Goal: Obtain resource: Download file/media

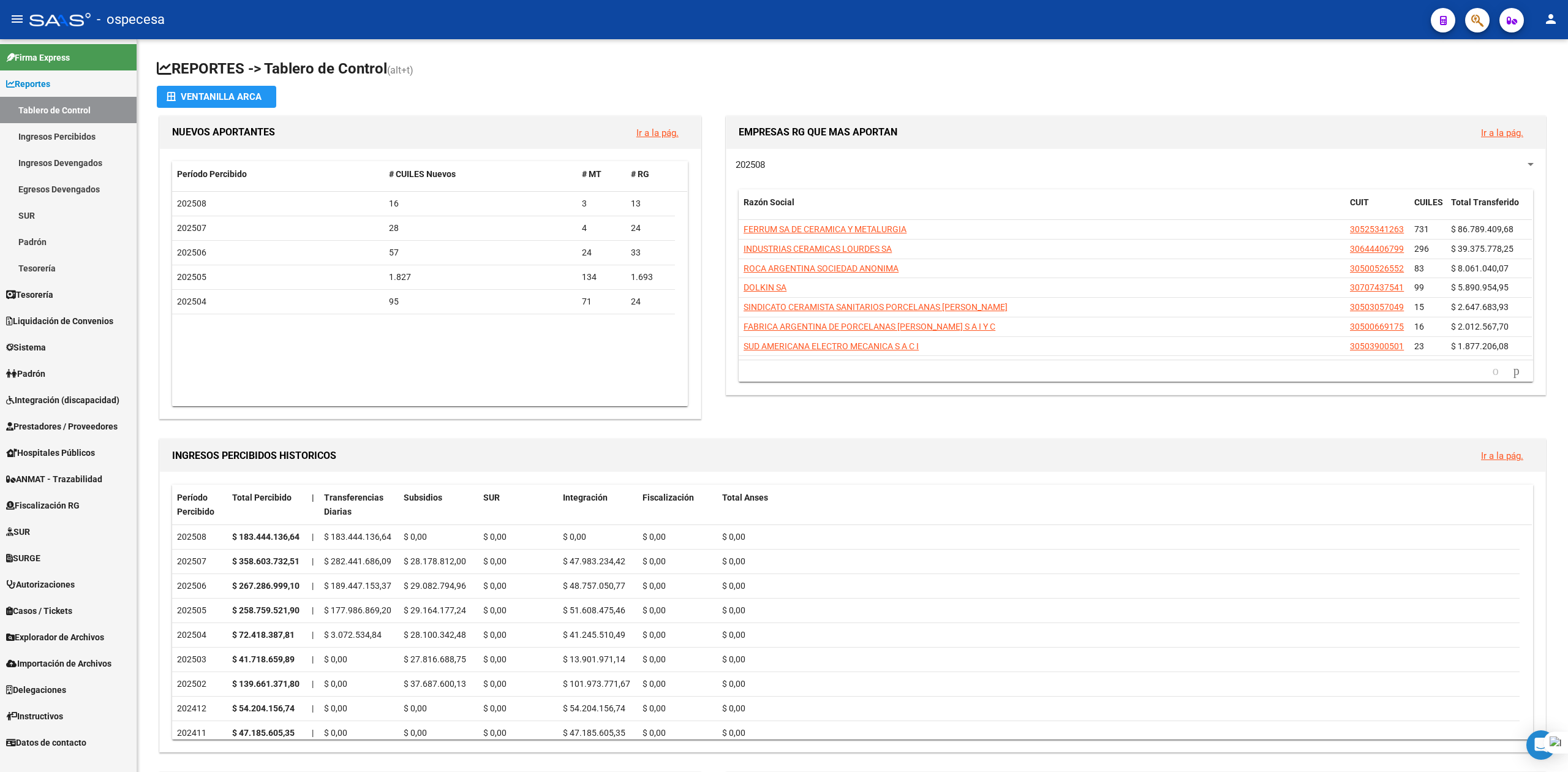
click at [40, 417] on link "Prestadores / Proveedores" at bounding box center [68, 426] width 136 height 26
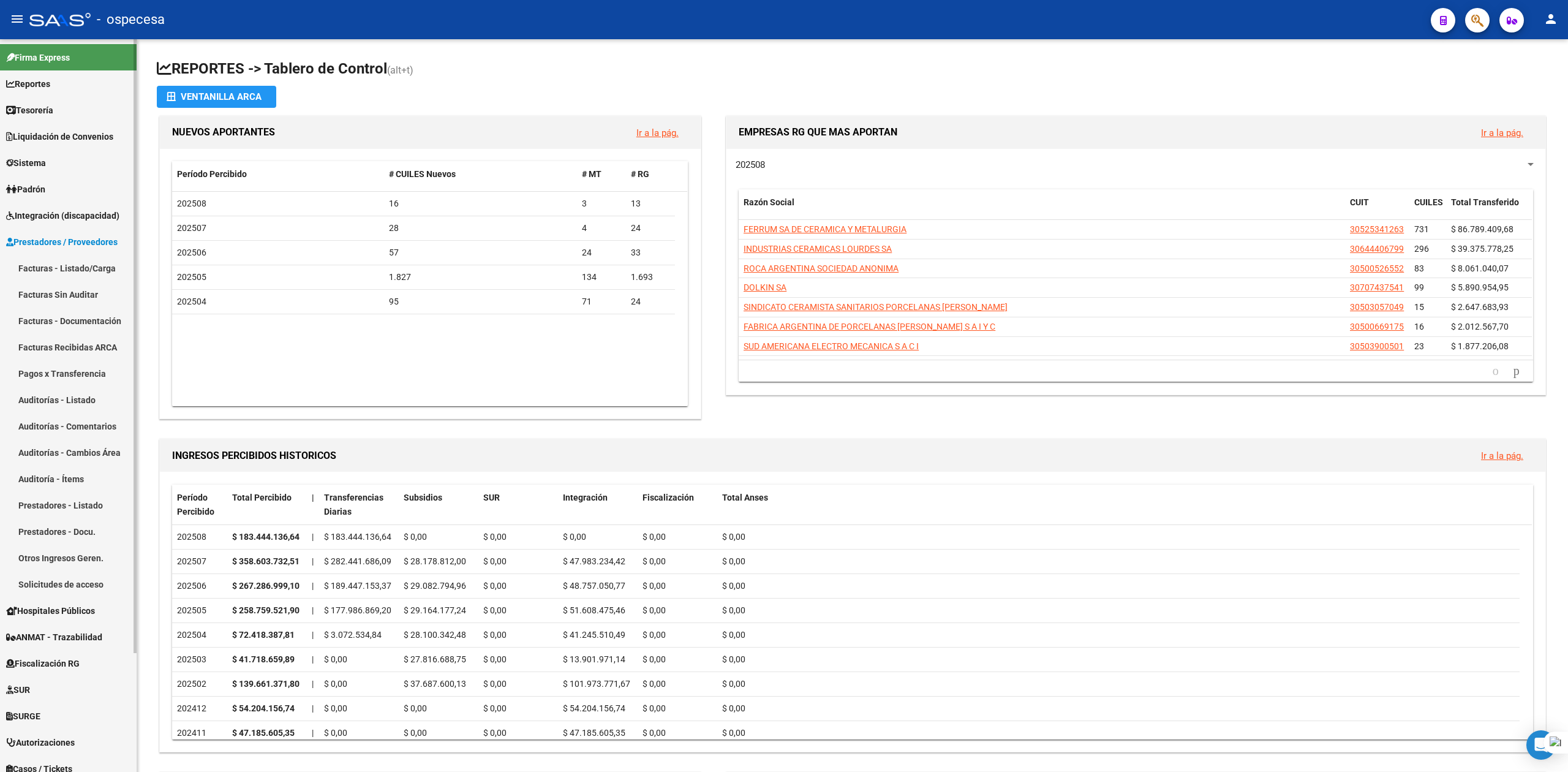
click at [60, 267] on link "Facturas - Listado/Carga" at bounding box center [68, 268] width 136 height 26
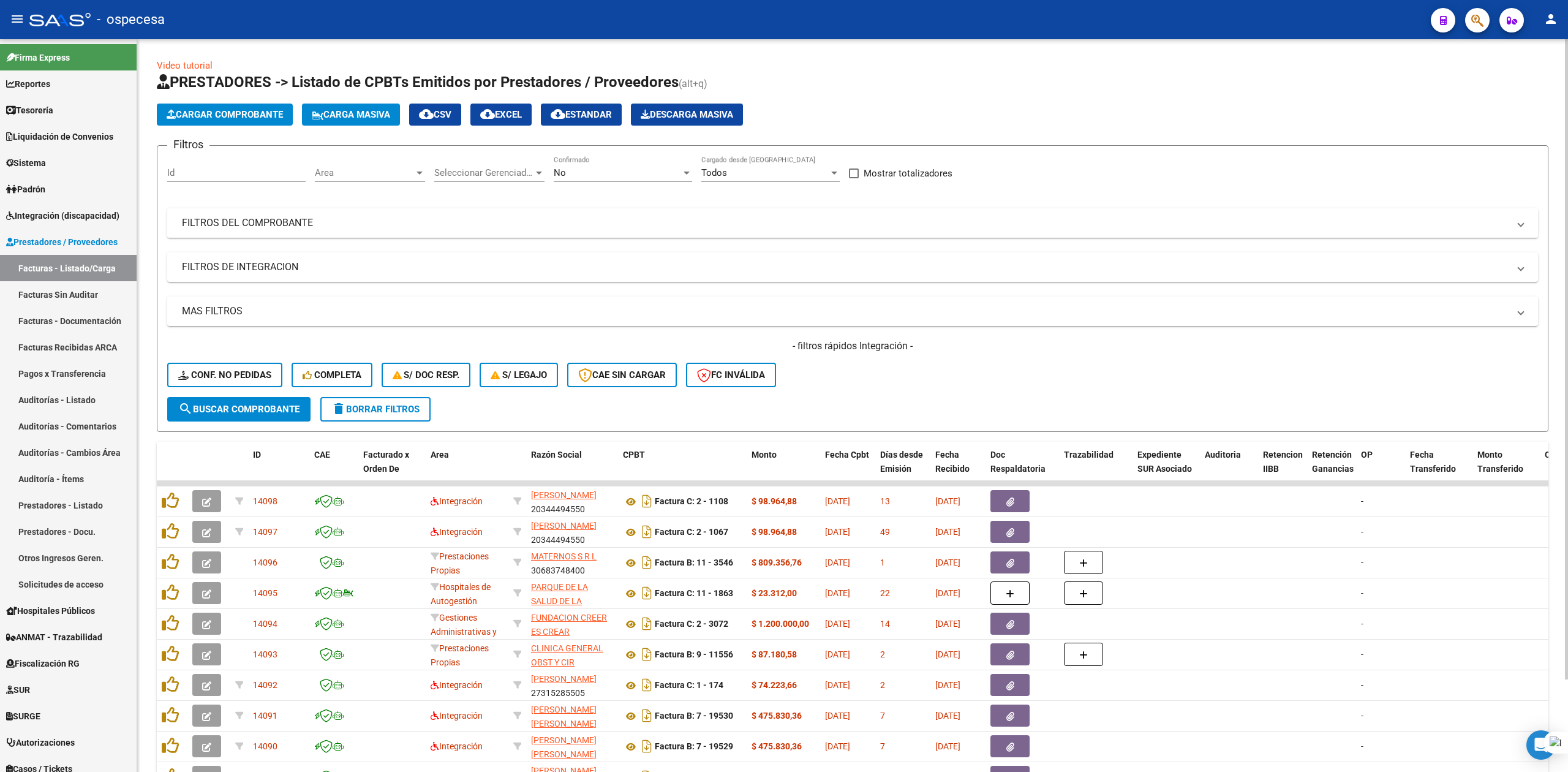
click at [318, 226] on mat-panel-title "FILTROS DEL COMPROBANTE" at bounding box center [845, 223] width 1326 height 13
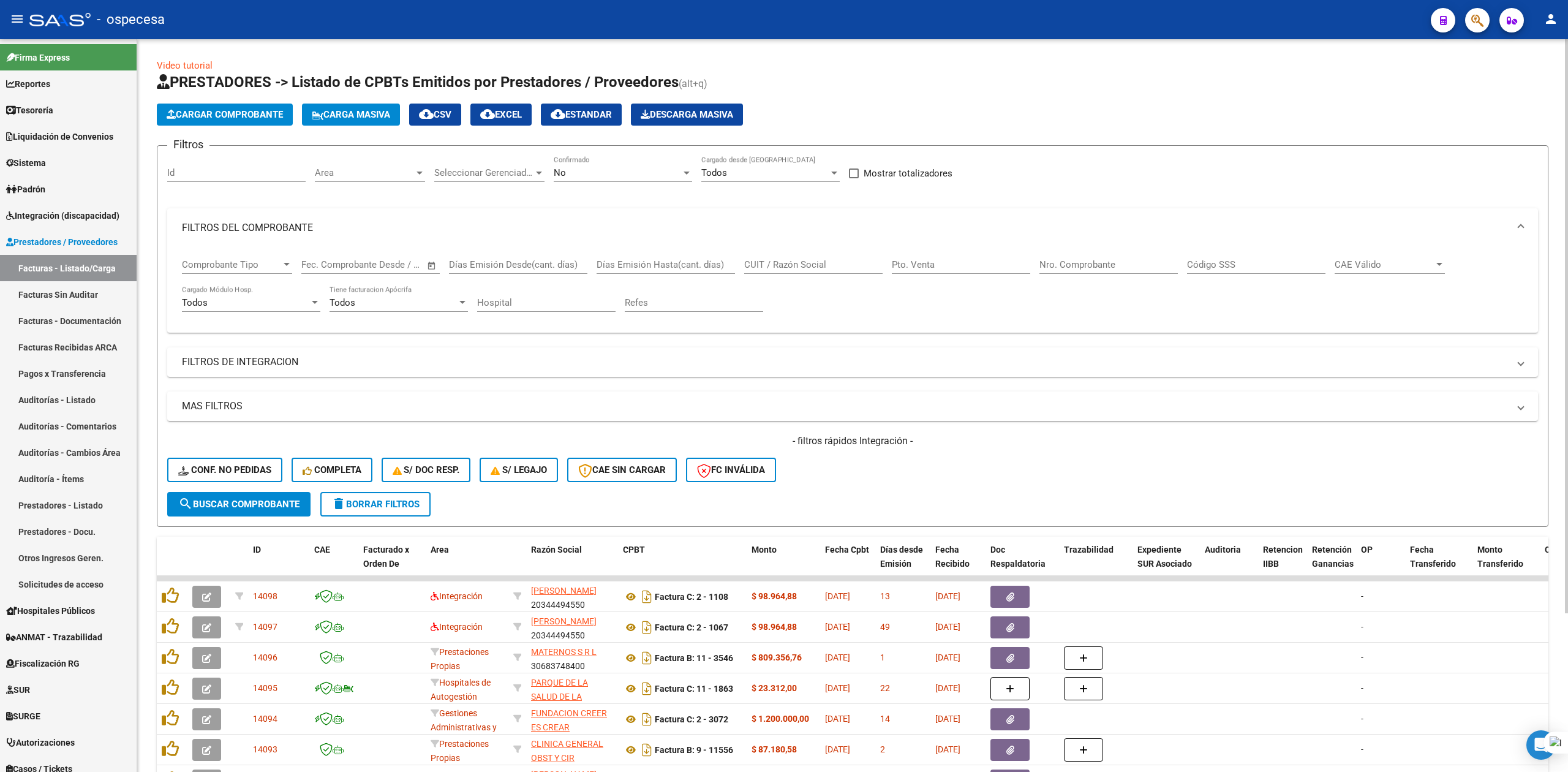
click at [819, 265] on input "CUIT / Razón Social" at bounding box center [813, 265] width 138 height 11
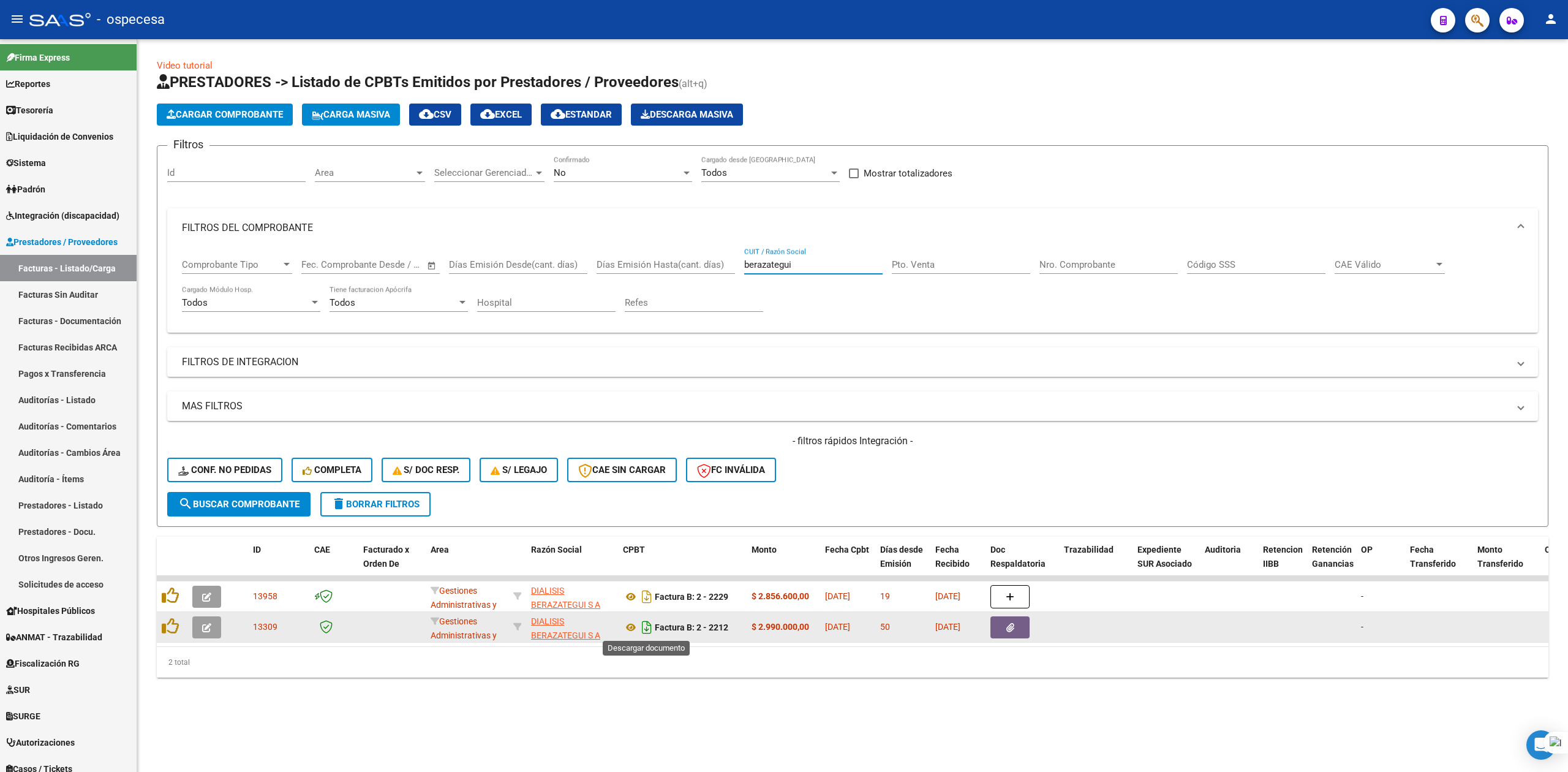
type input "berazategui"
click at [640, 627] on icon "Descargar documento" at bounding box center [646, 626] width 16 height 20
click at [1006, 625] on icon "button" at bounding box center [1010, 627] width 8 height 9
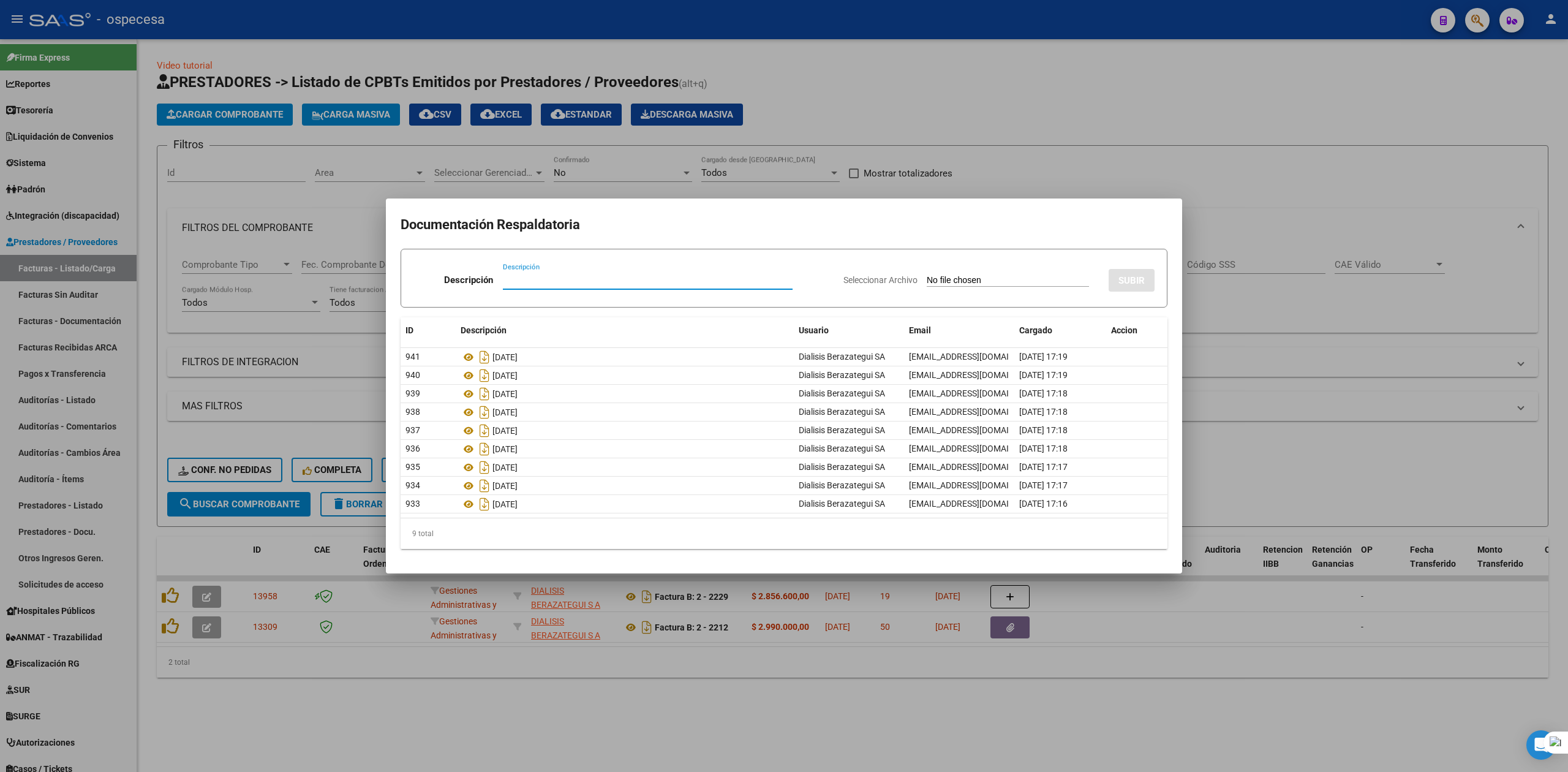
click at [1218, 124] on div at bounding box center [784, 386] width 1568 height 772
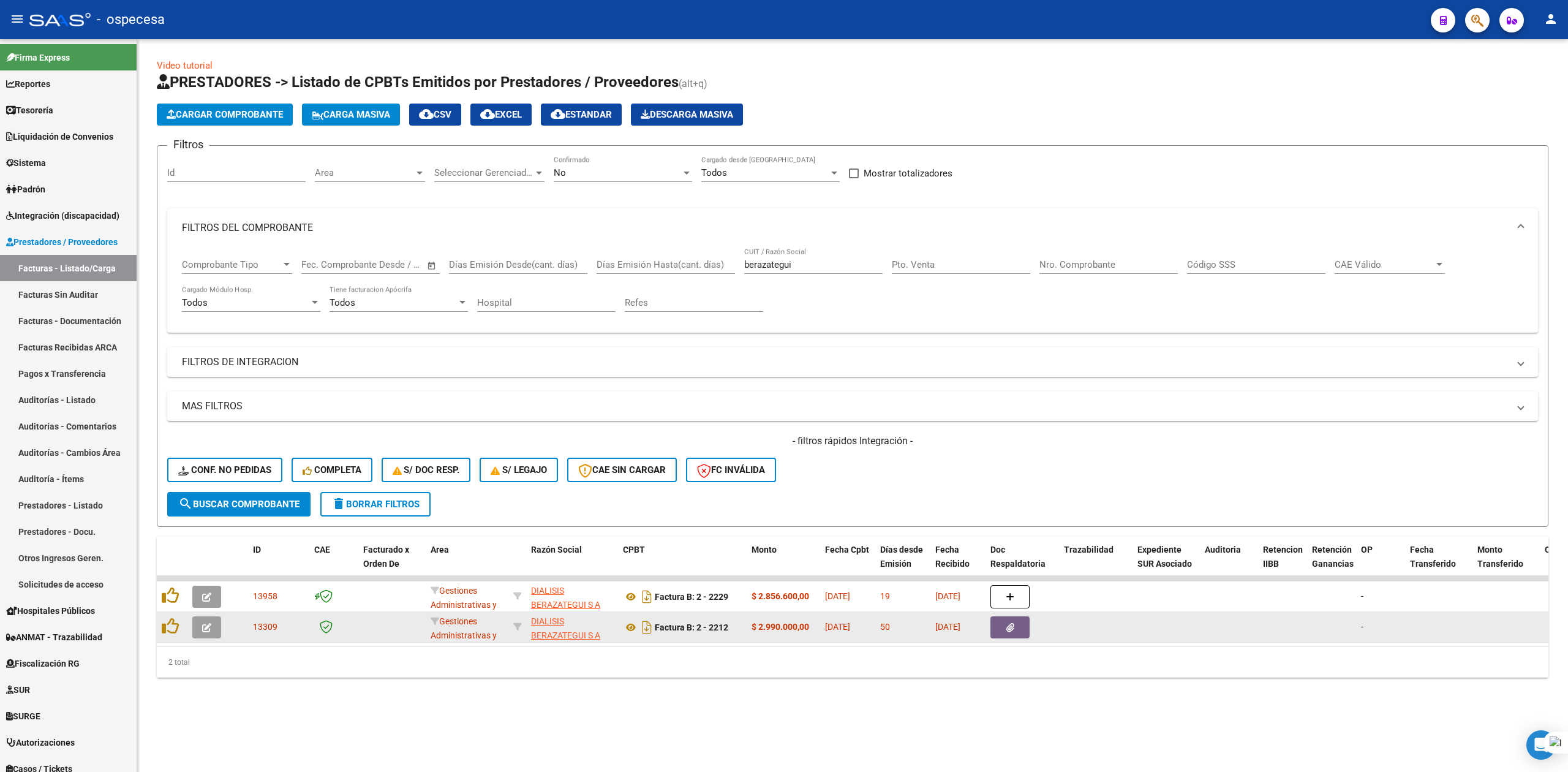
click at [995, 636] on button "button" at bounding box center [1010, 627] width 39 height 22
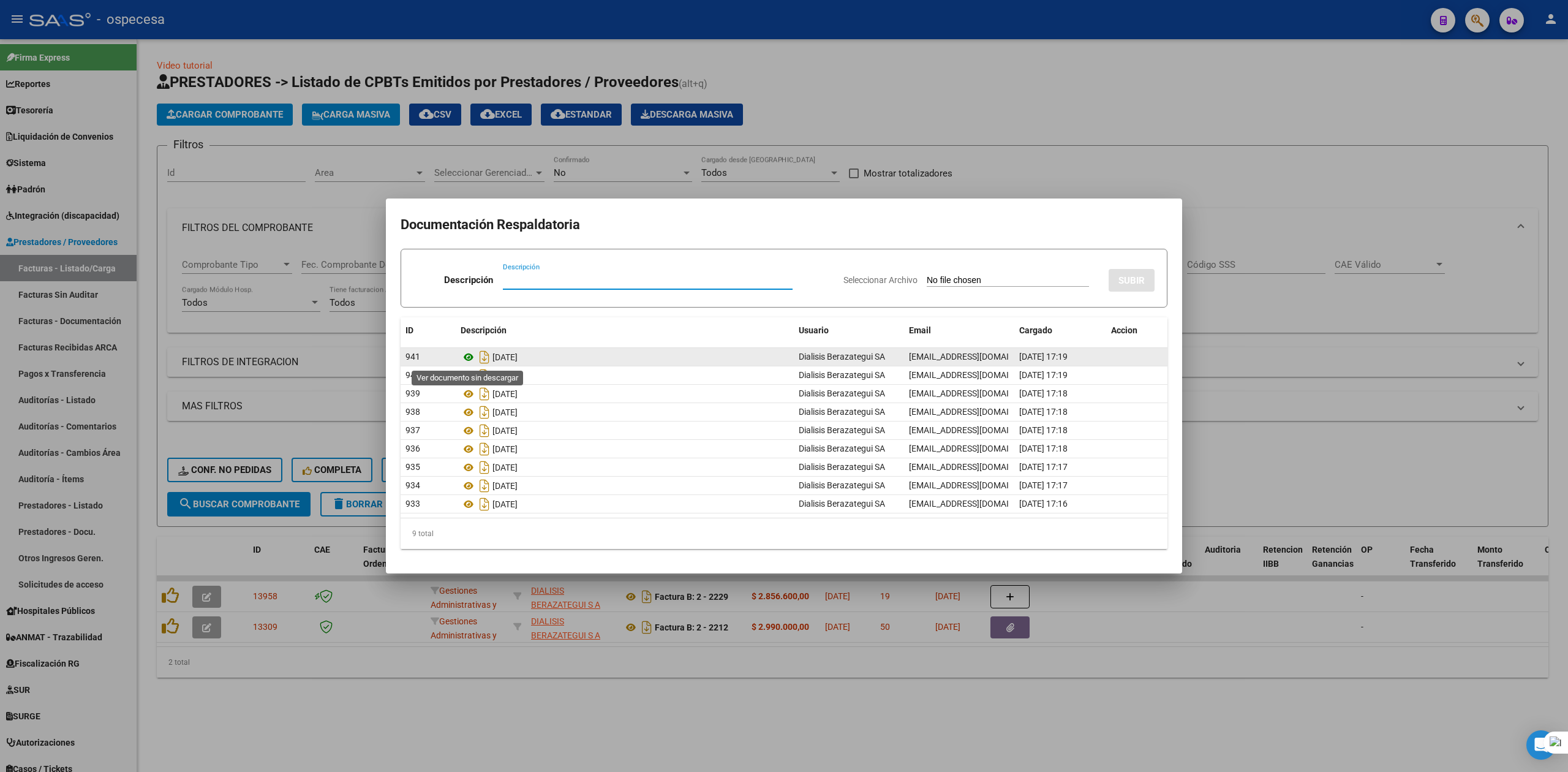
click at [466, 361] on icon at bounding box center [468, 358] width 16 height 15
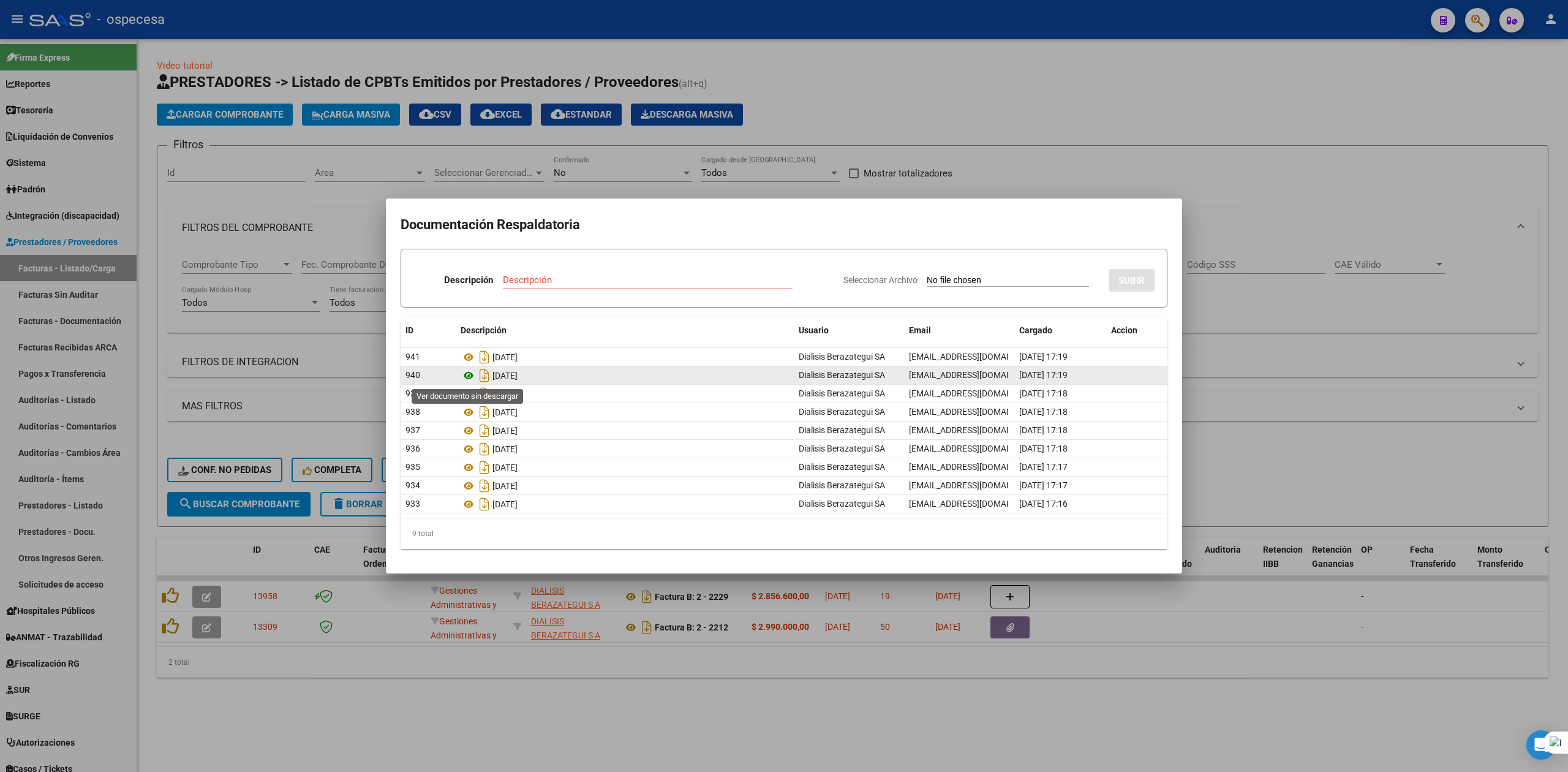
click at [469, 373] on icon at bounding box center [468, 375] width 16 height 15
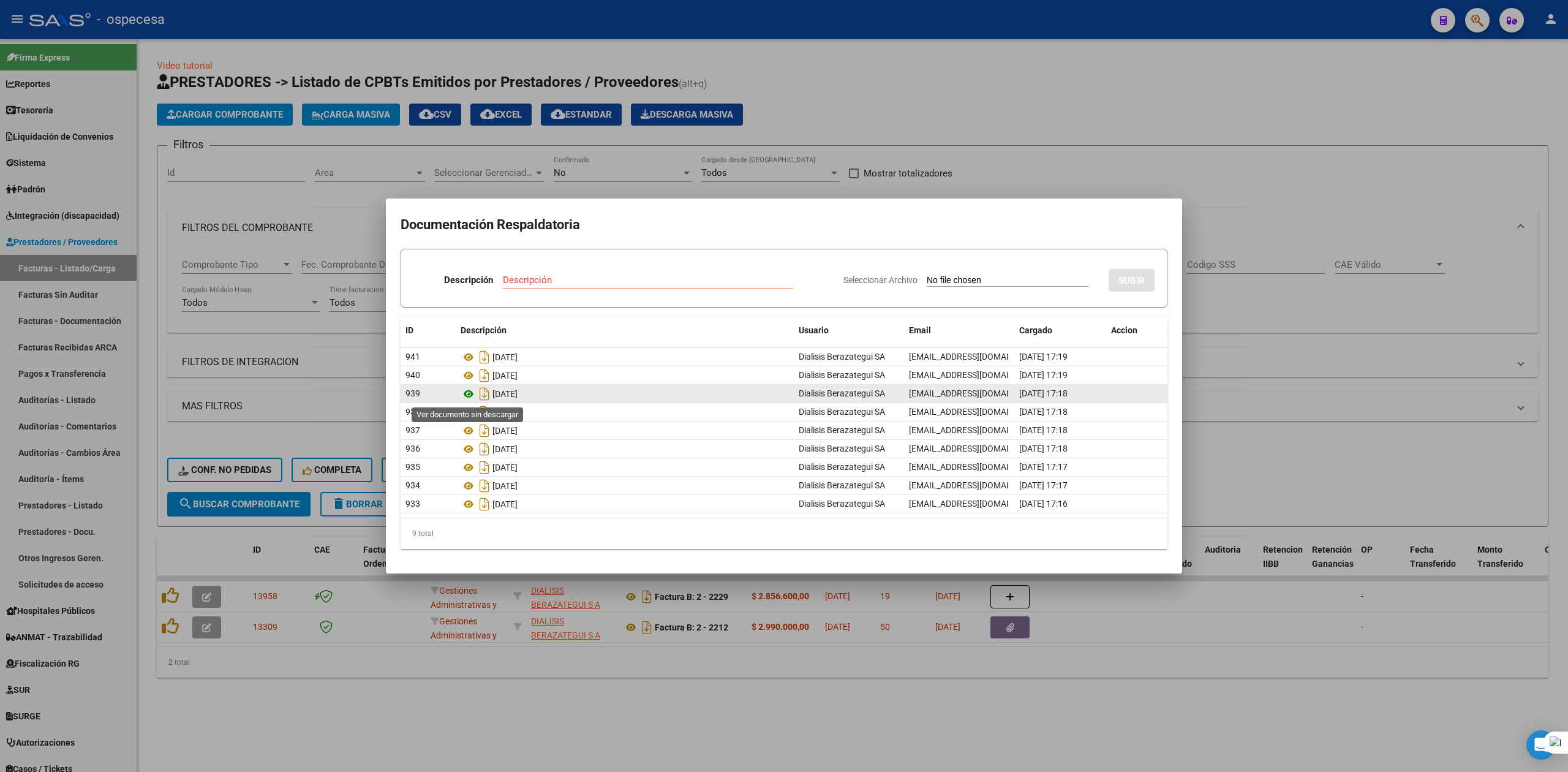
click at [469, 393] on icon at bounding box center [468, 394] width 16 height 15
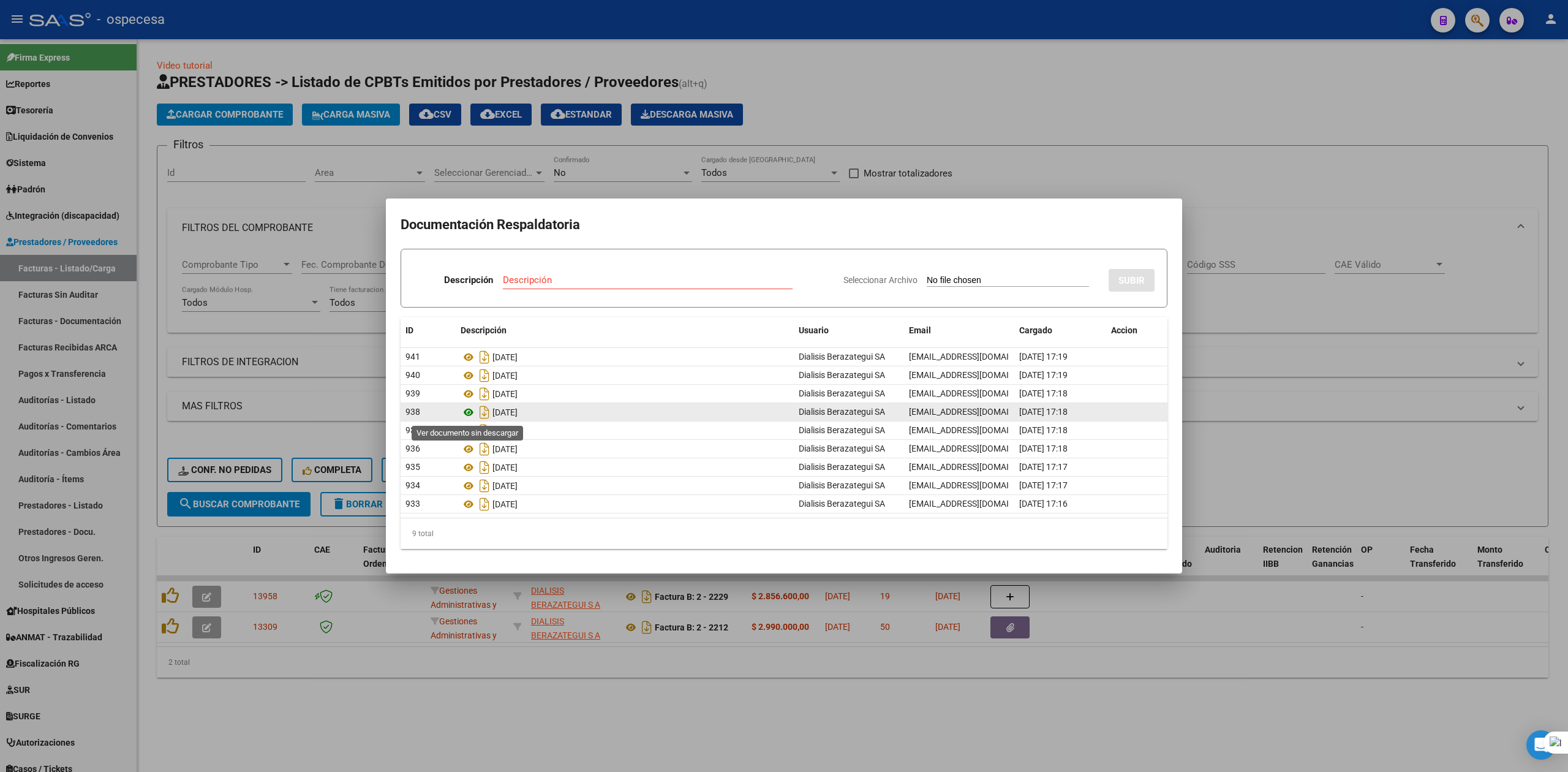
click at [471, 413] on icon at bounding box center [468, 413] width 16 height 15
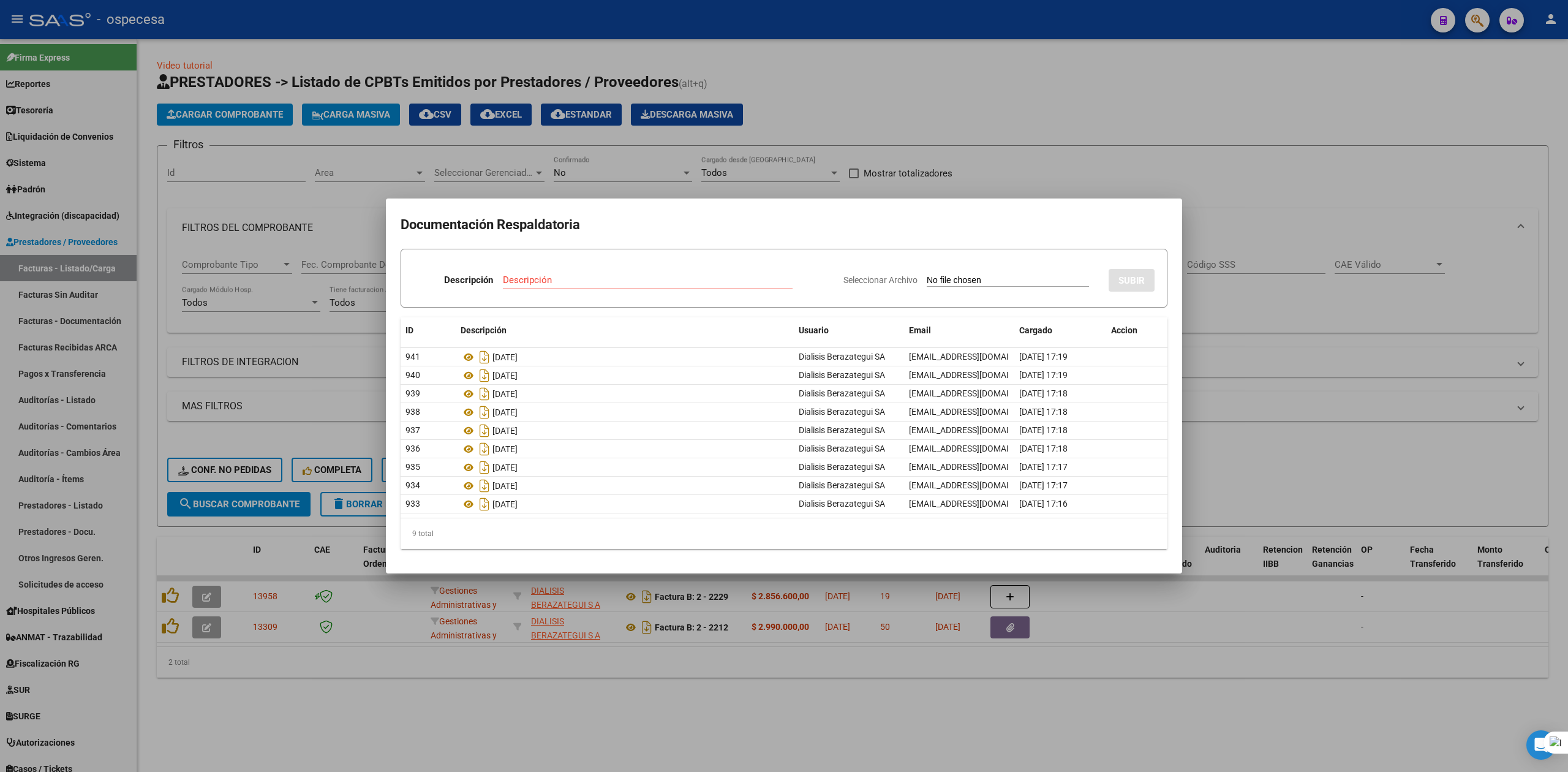
click at [1207, 161] on div at bounding box center [784, 386] width 1568 height 772
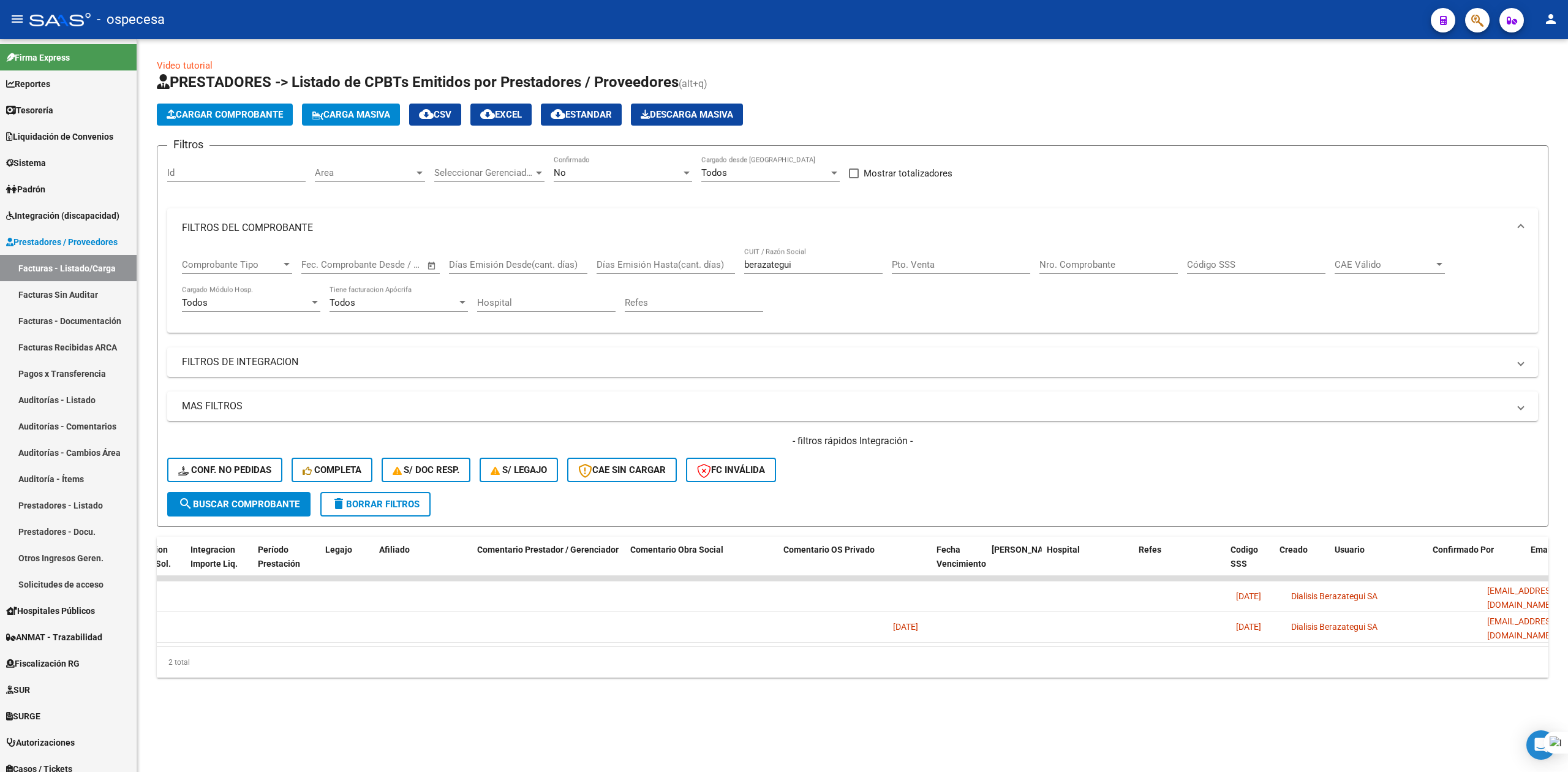
scroll to position [0, 1766]
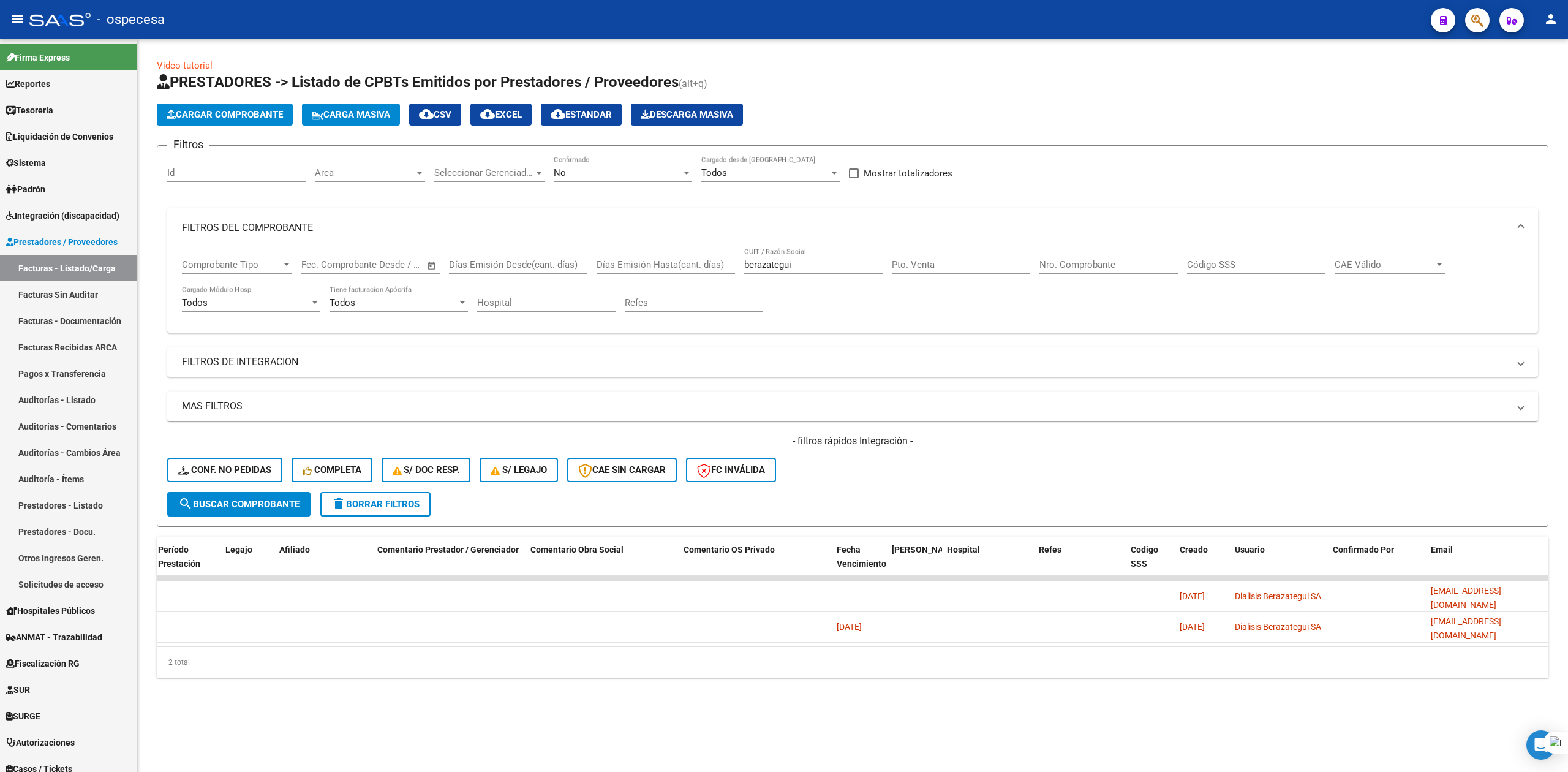
drag, startPoint x: 1396, startPoint y: 660, endPoint x: 984, endPoint y: 696, distance: 413.6
click at [996, 717] on div "Video tutorial PRESTADORES -> Listado de CPBTs Emitidos por Prestadores / Prove…" at bounding box center [852, 378] width 1431 height 678
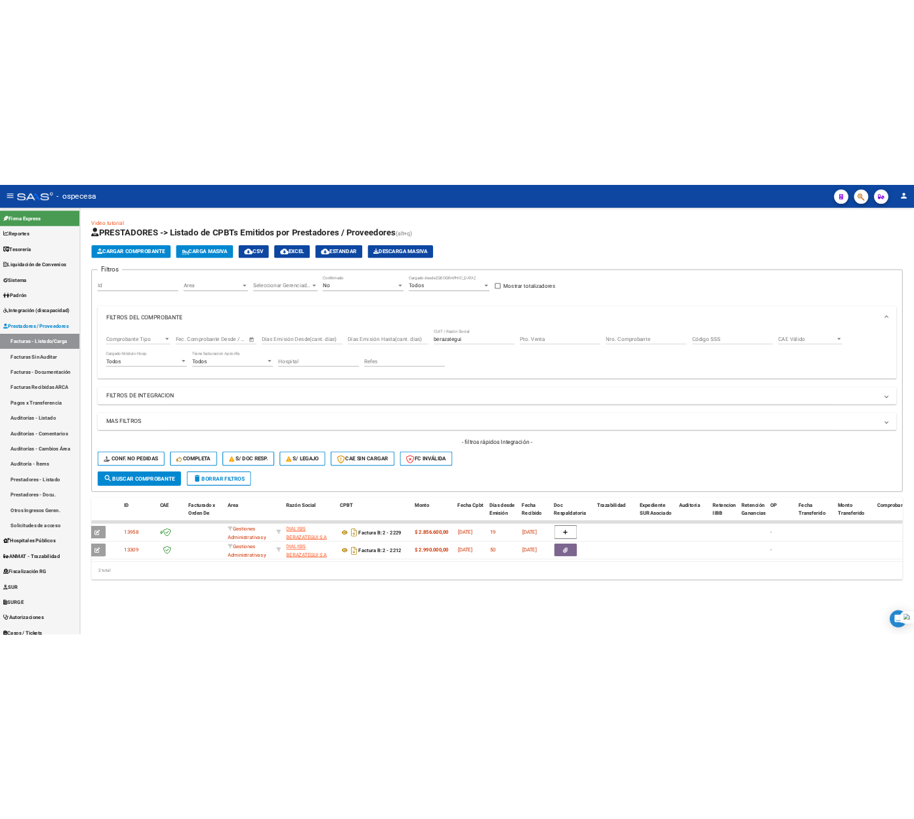
scroll to position [0, 0]
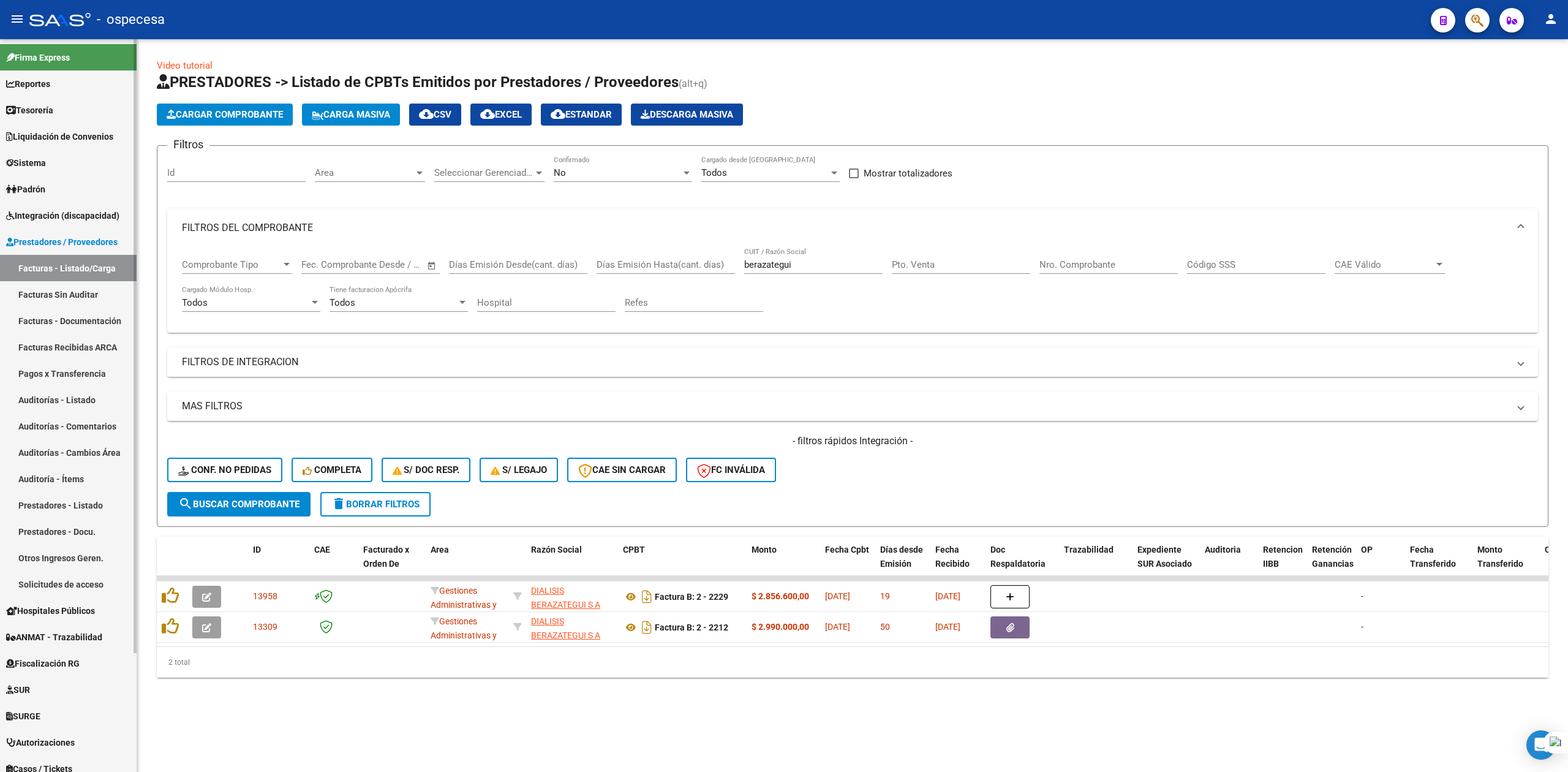
click at [48, 218] on span "Integración (discapacidad)" at bounding box center [63, 216] width 113 height 13
